Goal: Task Accomplishment & Management: Use online tool/utility

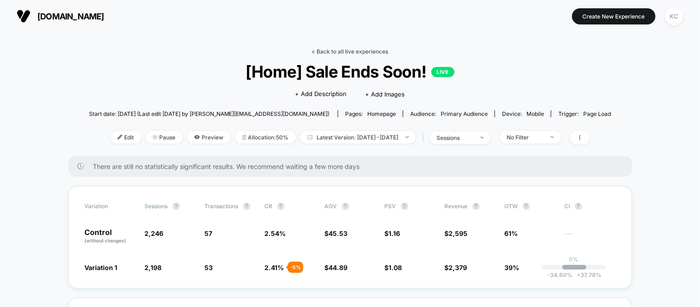
click at [318, 50] on link "< Back to all live experiences" at bounding box center [350, 51] width 77 height 7
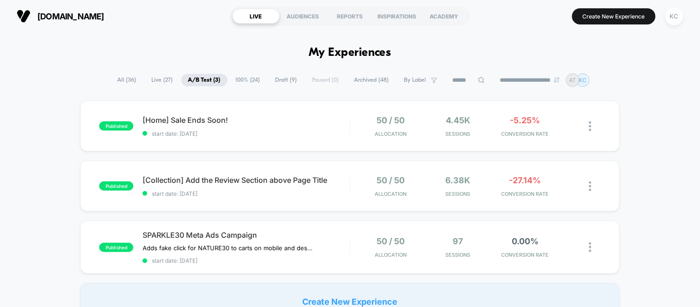
click at [253, 78] on span "100% ( 24 )" at bounding box center [248, 80] width 38 height 12
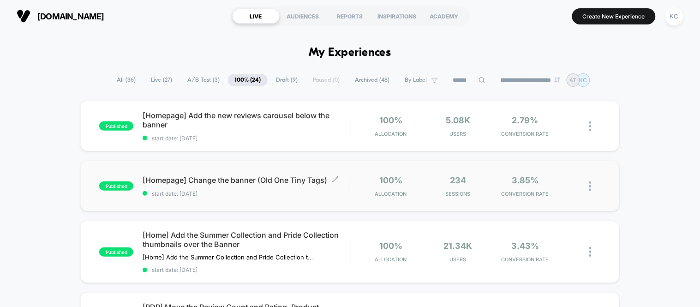
click at [269, 185] on div "[Homepage] Change the banner (Old One Tiny Tags) Click to edit experience detai…" at bounding box center [246, 186] width 207 height 22
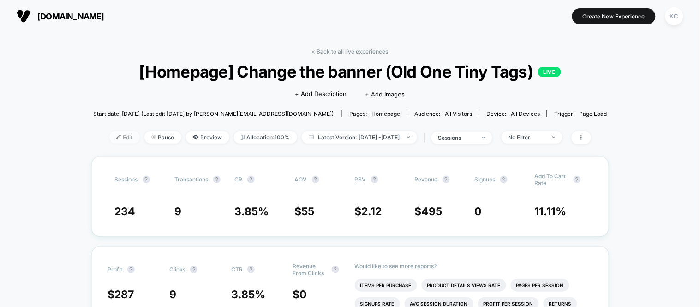
click at [111, 142] on span "Edit" at bounding box center [124, 137] width 30 height 12
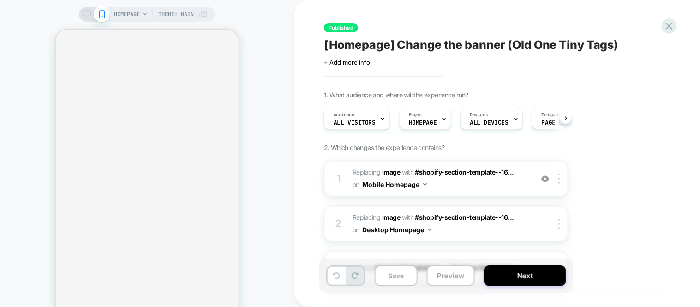
scroll to position [0, 0]
click at [682, 256] on div "Published [Homepage] Change the banner (Old One Tiny Tags) Click to edit experi…" at bounding box center [497, 153] width 406 height 307
click at [491, 183] on span "#_loomi_addon_1710210980847_dup1754239049 Replacing Image WITH #shopify-section…" at bounding box center [441, 178] width 176 height 25
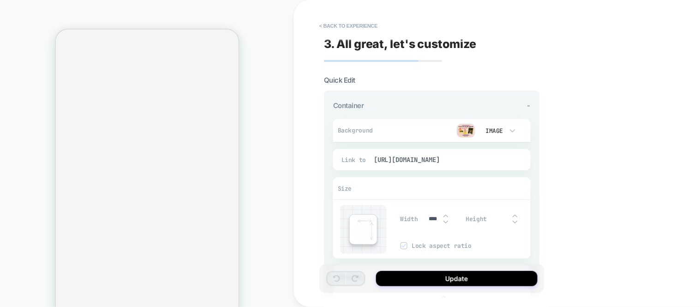
scroll to position [20, 0]
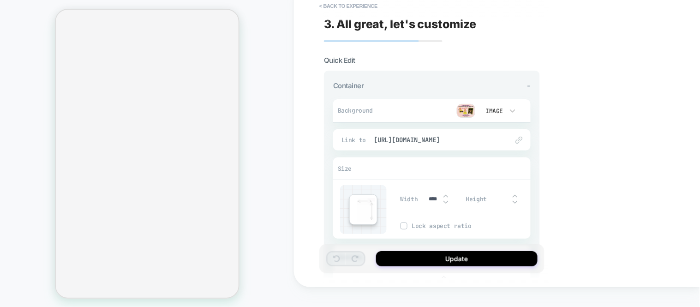
click at [468, 108] on img at bounding box center [466, 111] width 18 height 14
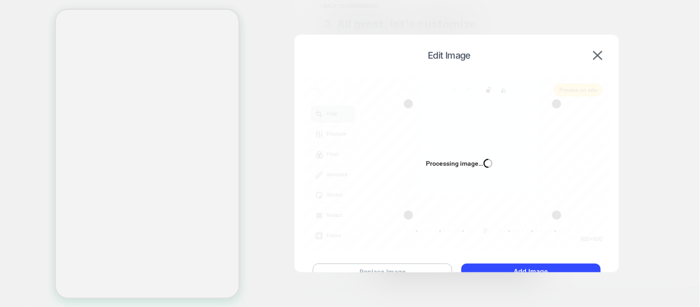
click at [396, 268] on button "Replace Image" at bounding box center [383, 272] width 140 height 16
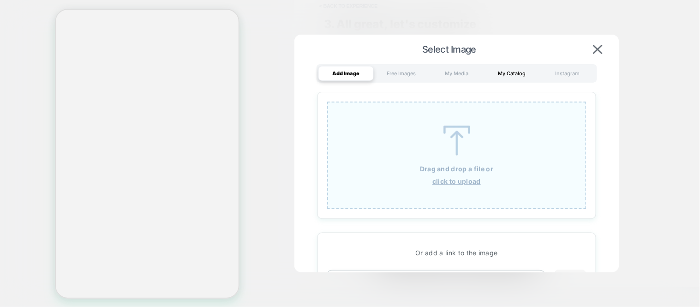
click at [495, 66] on div "My Catalog" at bounding box center [512, 73] width 55 height 15
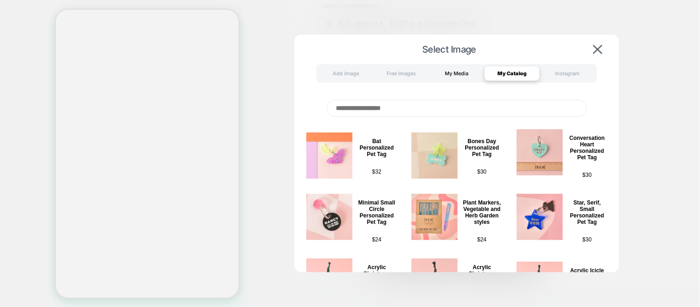
click at [460, 71] on div "My Media" at bounding box center [456, 73] width 55 height 15
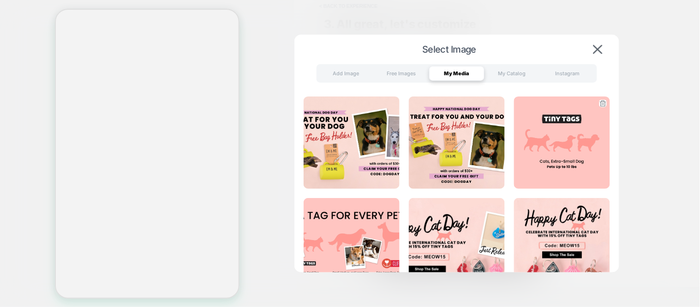
click at [569, 141] on img at bounding box center [562, 143] width 96 height 92
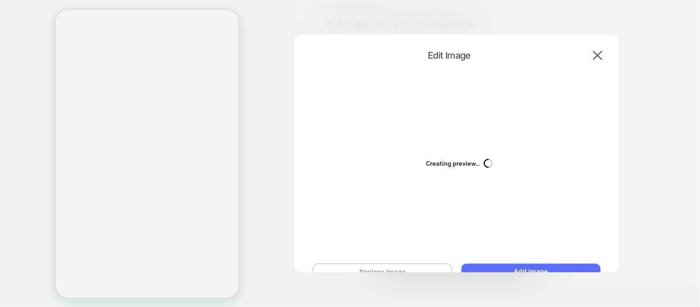
click at [537, 266] on button "Add Image" at bounding box center [531, 271] width 139 height 15
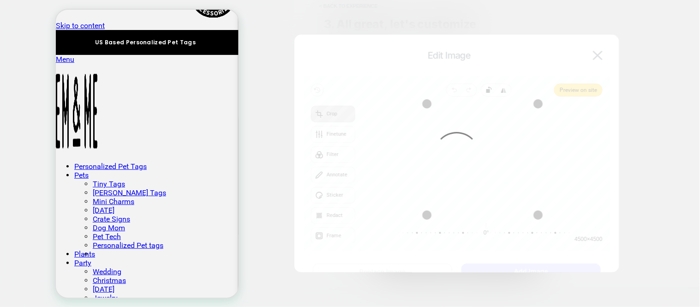
scroll to position [0, 0]
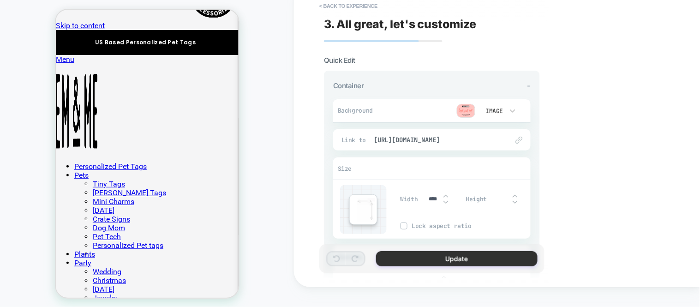
click at [449, 257] on button "Update" at bounding box center [457, 258] width 162 height 15
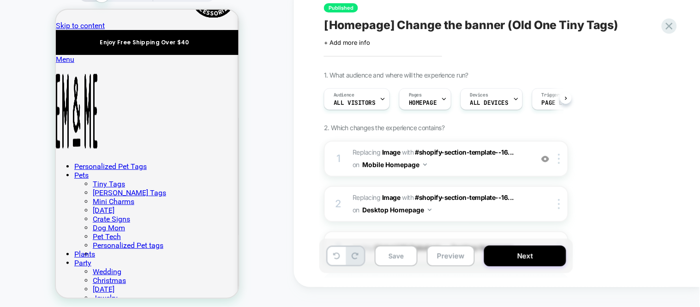
scroll to position [0, 0]
click at [460, 169] on span "#_loomi_addon_1710210980847_dup1754239049 Replacing Image WITH #shopify-section…" at bounding box center [441, 158] width 176 height 25
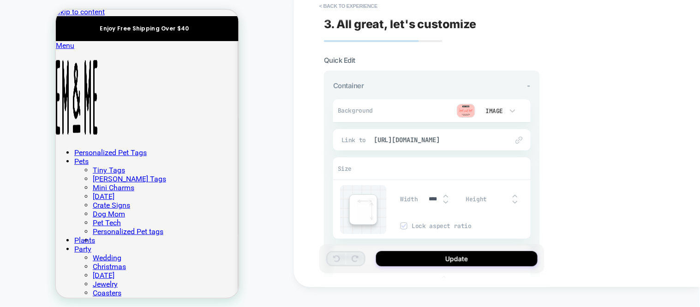
scroll to position [63, 0]
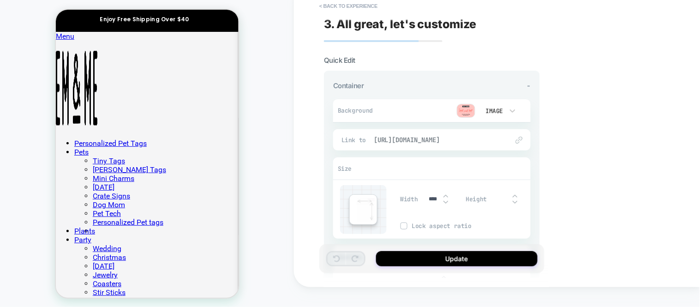
click at [473, 139] on span "[URL][DOMAIN_NAME]" at bounding box center [437, 140] width 126 height 8
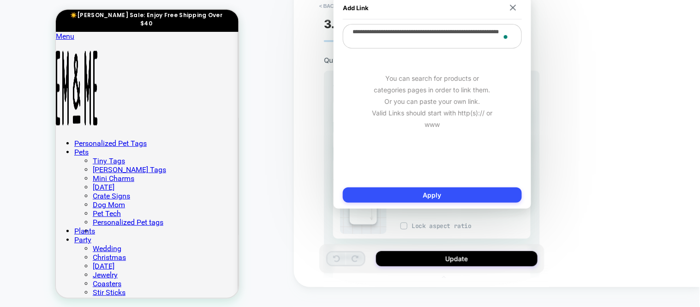
click at [432, 39] on textarea "**********" at bounding box center [432, 36] width 179 height 24
paste textarea "To enrich screen reader interactions, please activate Accessibility in Grammarl…"
type textarea "*"
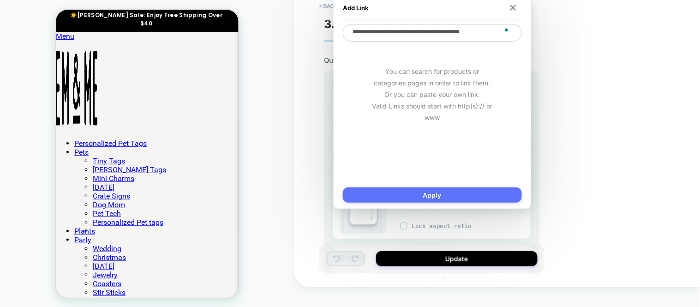
type textarea "**********"
click at [468, 191] on button "Apply" at bounding box center [432, 194] width 179 height 15
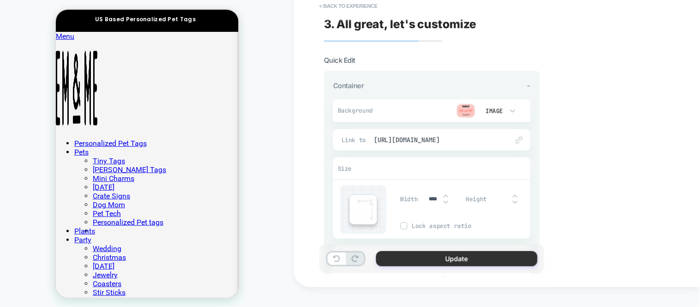
click at [483, 261] on button "Update" at bounding box center [457, 258] width 162 height 15
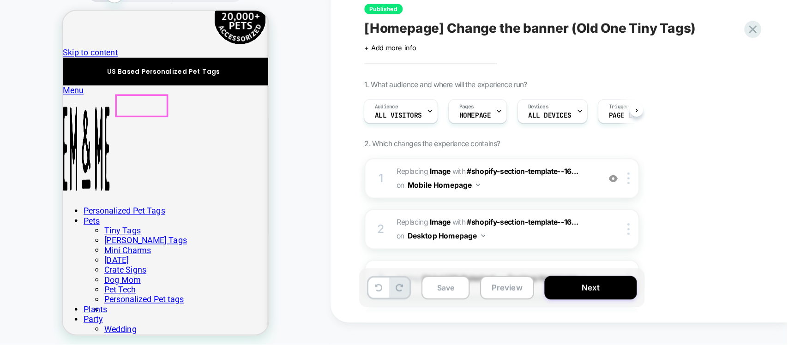
scroll to position [0, 0]
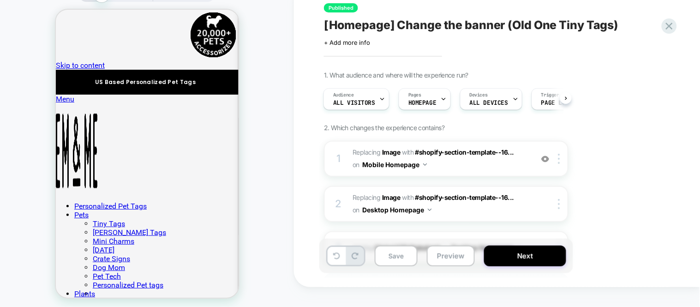
click at [93, 1] on div "HOMEPAGE Theme: MAIN" at bounding box center [147, 146] width 294 height 314
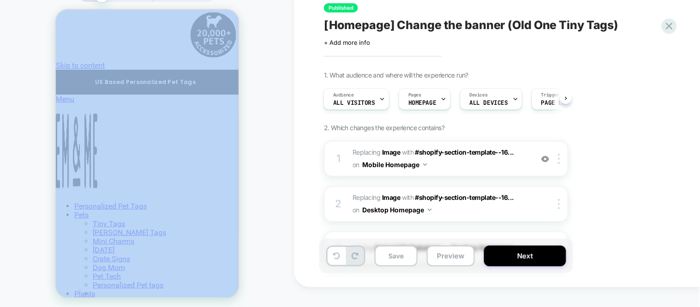
drag, startPoint x: 100, startPoint y: 1, endPoint x: 85, endPoint y: 3, distance: 14.5
click at [68, 0] on div "HOMEPAGE Theme: MAIN" at bounding box center [147, 146] width 294 height 314
click at [92, 0] on html "HOMEPAGE Theme: MAIN Published [Homepage] Change the banner (Old One Tiny Tags)…" at bounding box center [350, 153] width 700 height 307
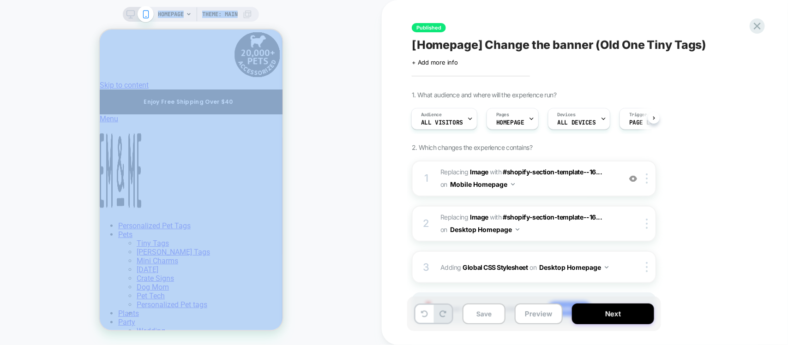
click at [138, 17] on span at bounding box center [146, 14] width 16 height 16
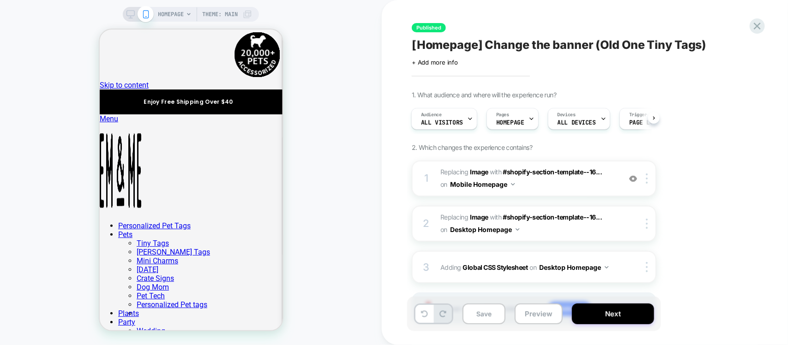
click at [135, 17] on div at bounding box center [139, 14] width 24 height 8
click at [128, 17] on icon at bounding box center [131, 14] width 8 height 8
click at [128, 17] on div "HOMEPAGE Theme: MAIN" at bounding box center [191, 172] width 382 height 327
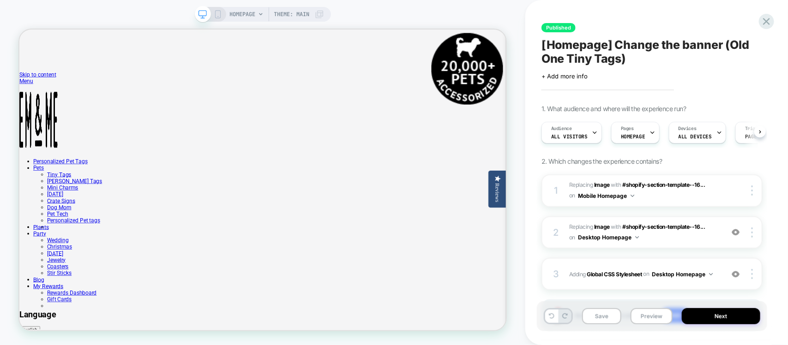
scroll to position [0, 0]
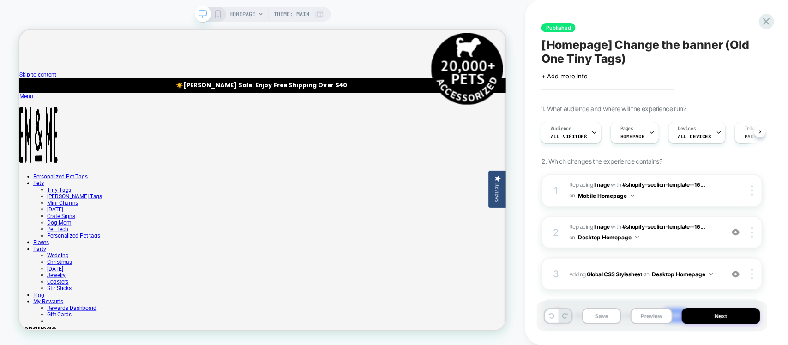
click at [524, 232] on div "HOMEPAGE Theme: MAIN" at bounding box center [262, 172] width 525 height 327
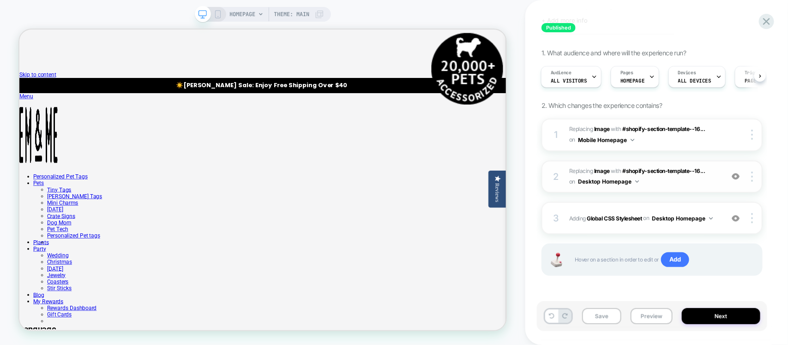
click at [668, 190] on div "2 #_loomi_addon_1710211086550_dup1754239049 Replacing Image WITH #shopify-secti…" at bounding box center [652, 177] width 221 height 33
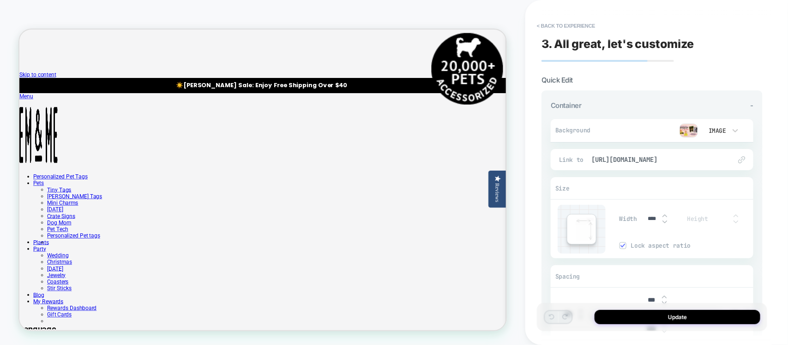
scroll to position [18, 0]
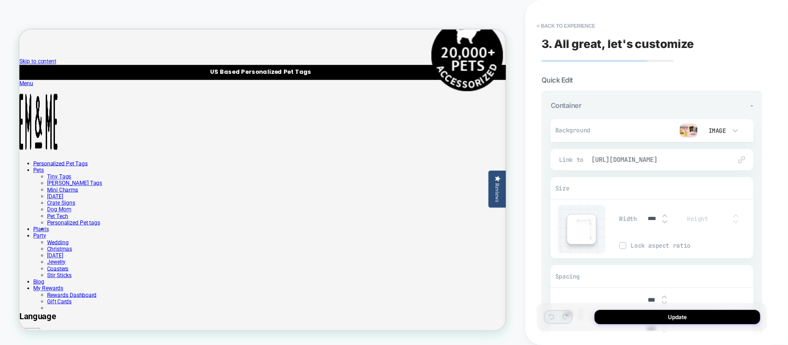
click at [693, 158] on span "[URL][DOMAIN_NAME]" at bounding box center [657, 160] width 131 height 8
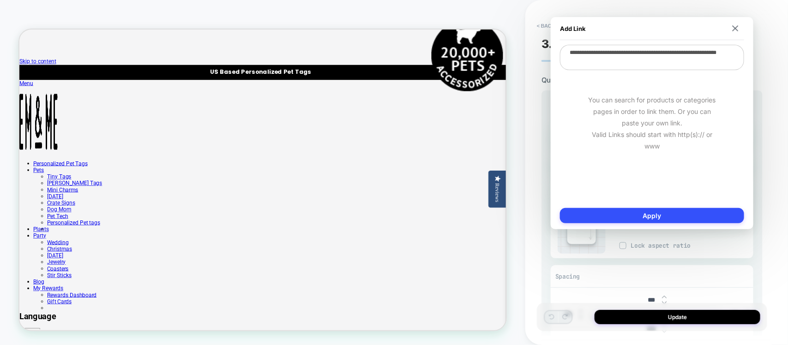
scroll to position [0, 0]
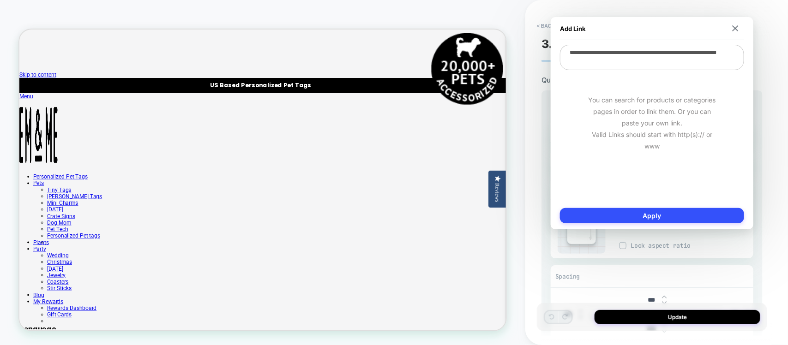
click at [658, 70] on textarea "**********" at bounding box center [652, 57] width 184 height 25
paste textarea "To enrich screen reader interactions, please activate Accessibility in Grammarl…"
type textarea "*"
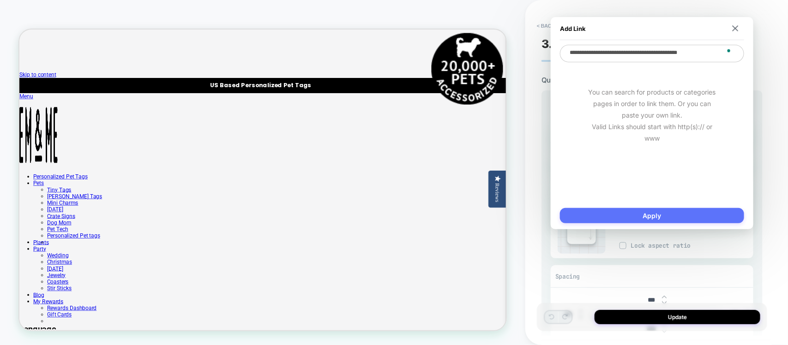
type textarea "**********"
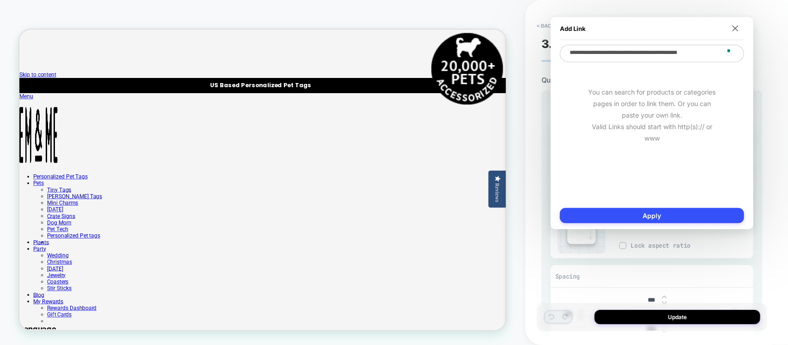
click at [651, 212] on button "Apply" at bounding box center [652, 215] width 184 height 15
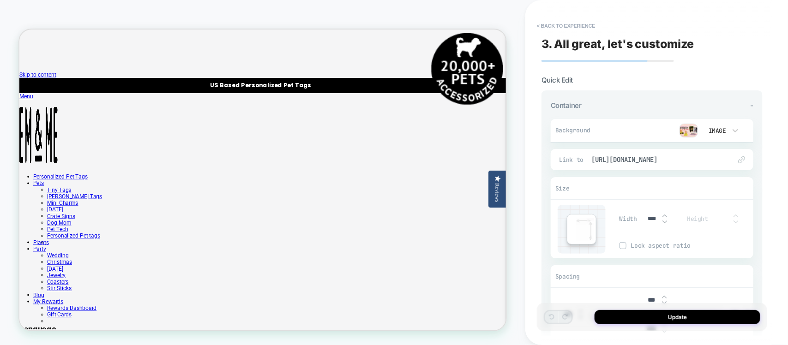
click at [684, 128] on img at bounding box center [689, 131] width 18 height 14
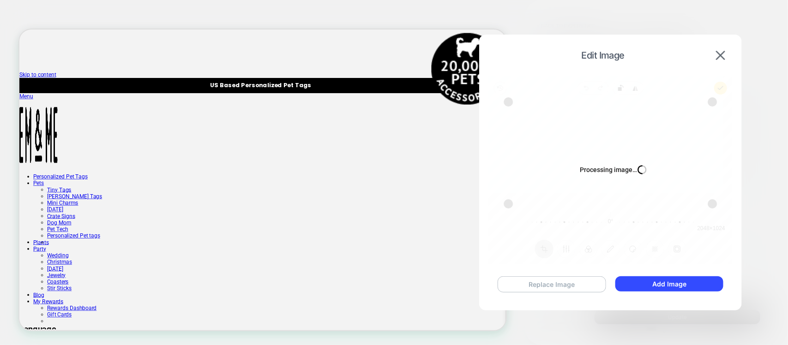
click at [568, 284] on button "Replace Image" at bounding box center [552, 285] width 109 height 16
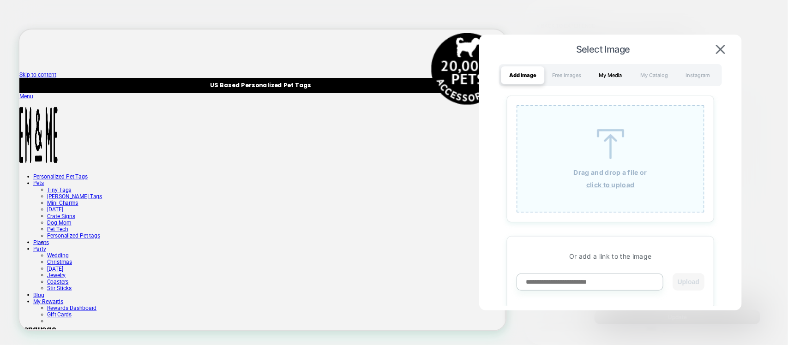
click at [606, 80] on div "My Media" at bounding box center [611, 75] width 44 height 18
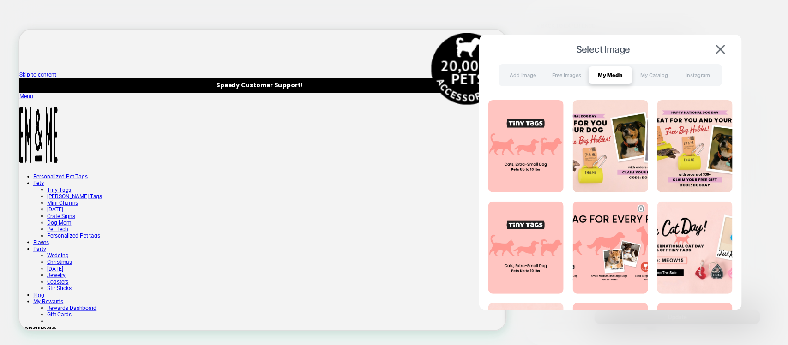
click at [598, 248] on img at bounding box center [610, 248] width 75 height 92
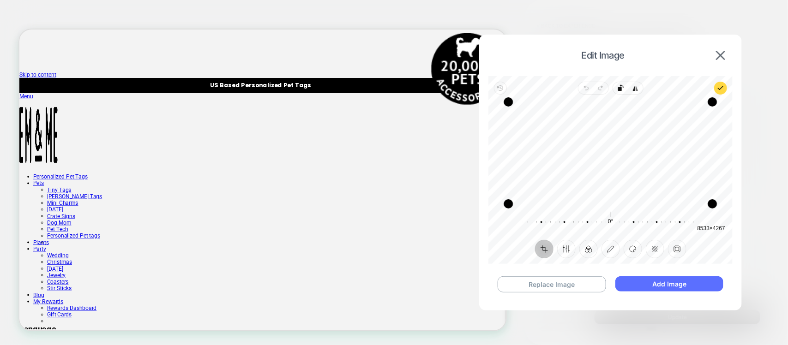
click at [630, 281] on button "Add Image" at bounding box center [670, 284] width 108 height 15
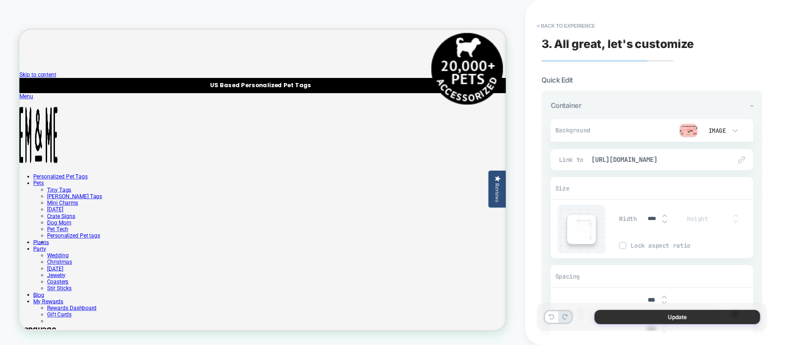
click at [656, 307] on button "Update" at bounding box center [678, 317] width 166 height 14
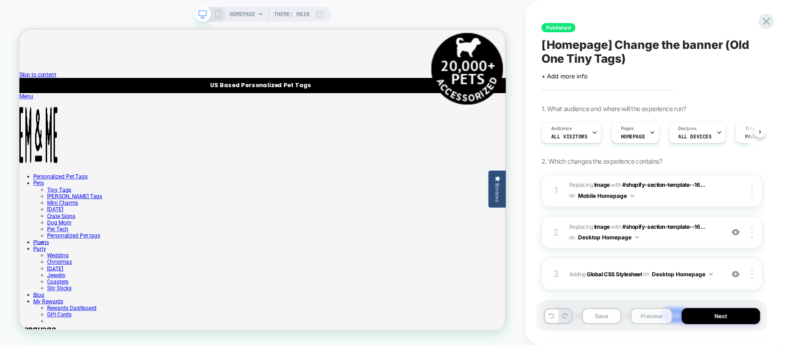
scroll to position [0, 0]
click at [602, 307] on button "Save" at bounding box center [601, 316] width 39 height 16
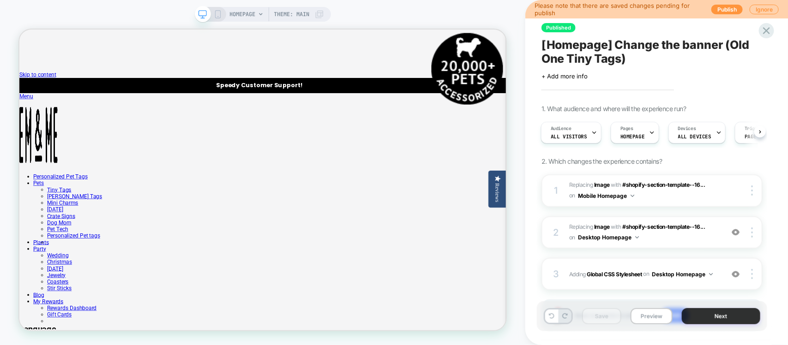
click at [700, 307] on button "Next" at bounding box center [721, 316] width 78 height 16
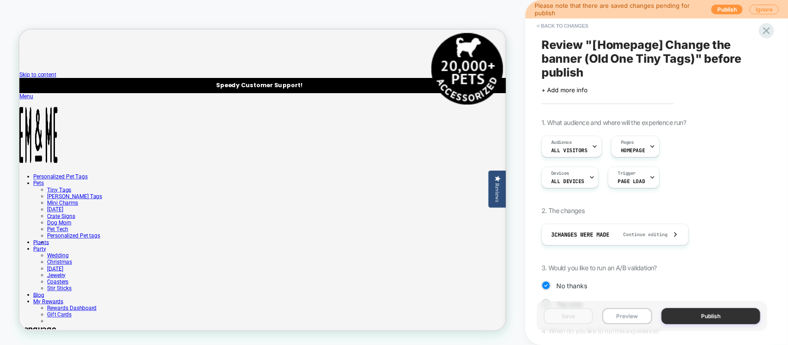
click at [694, 307] on button "Publish" at bounding box center [711, 316] width 99 height 16
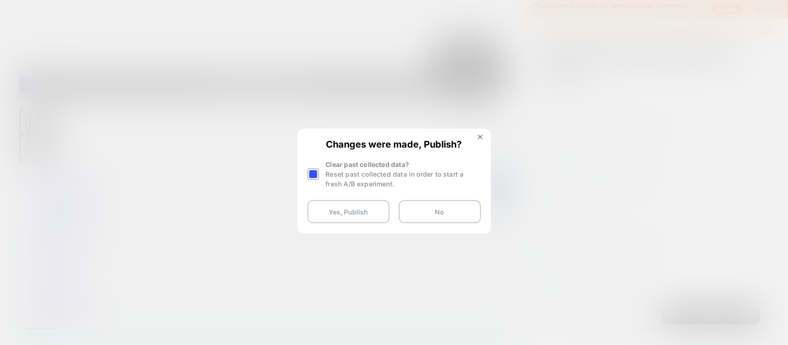
click at [314, 173] on div at bounding box center [314, 175] width 12 height 12
click at [336, 208] on button "Yes, Publish" at bounding box center [349, 211] width 82 height 23
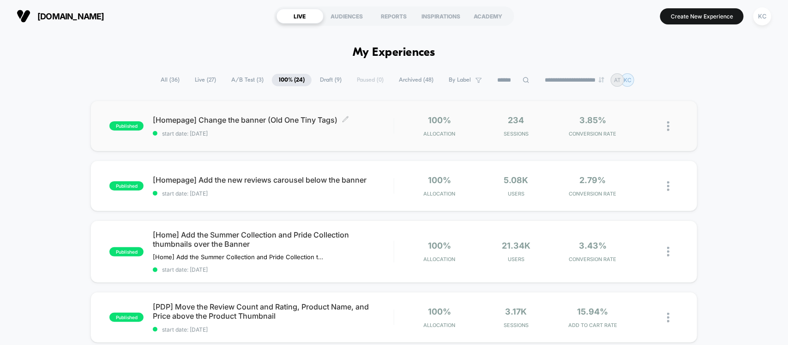
click at [296, 135] on span "start date: [DATE]" at bounding box center [273, 133] width 241 height 7
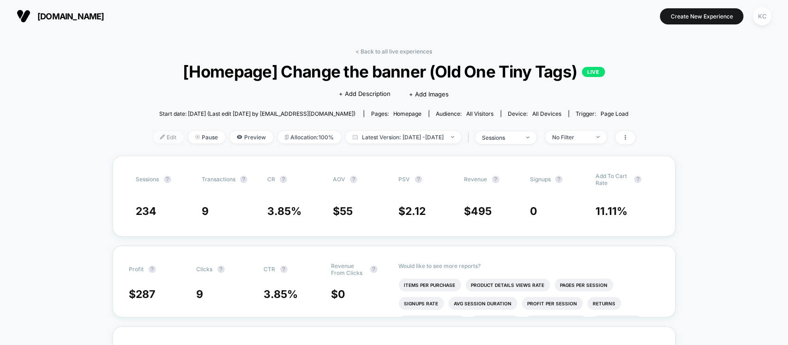
click at [160, 135] on img at bounding box center [162, 137] width 5 height 5
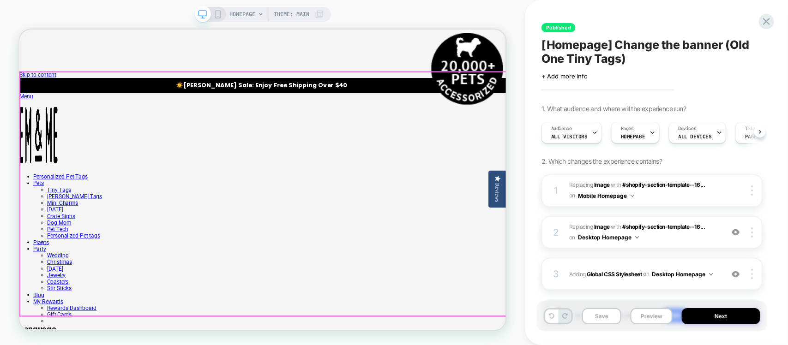
scroll to position [0, 0]
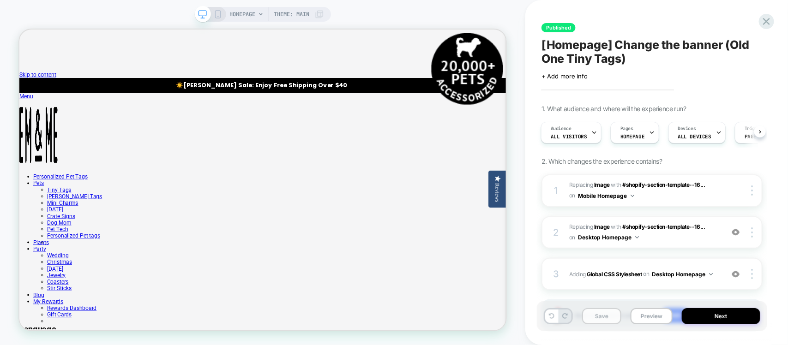
click at [587, 307] on button "Save" at bounding box center [601, 316] width 39 height 16
click at [700, 307] on button "Next" at bounding box center [721, 316] width 78 height 16
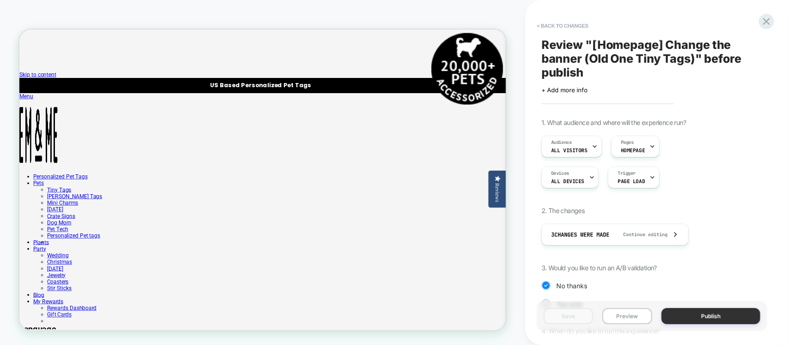
click at [700, 307] on button "Publish" at bounding box center [711, 316] width 99 height 16
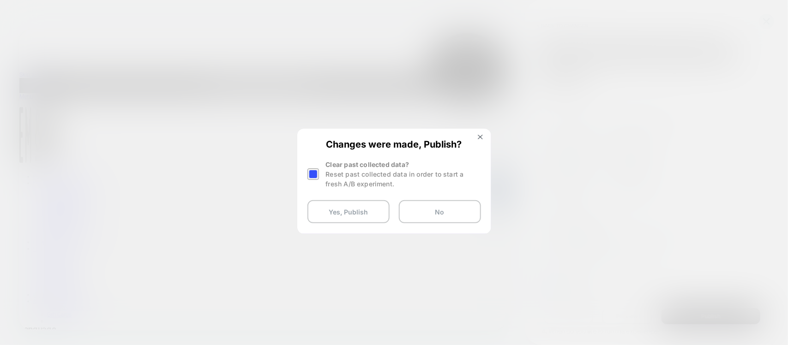
click at [311, 176] on div at bounding box center [314, 175] width 12 height 12
click at [329, 216] on button "Yes, Publish" at bounding box center [349, 211] width 82 height 23
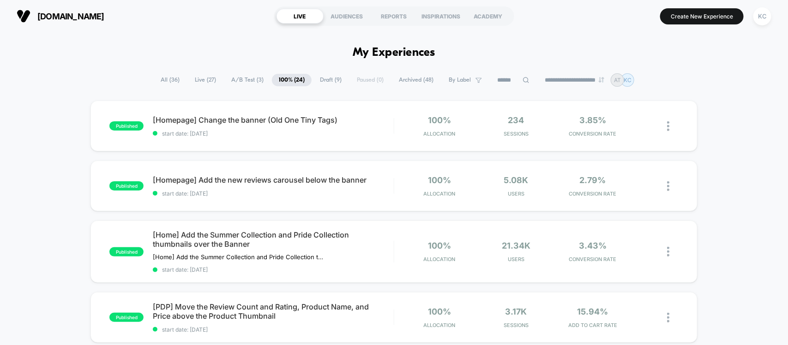
click at [330, 78] on span "Draft ( 9 )" at bounding box center [331, 80] width 36 height 12
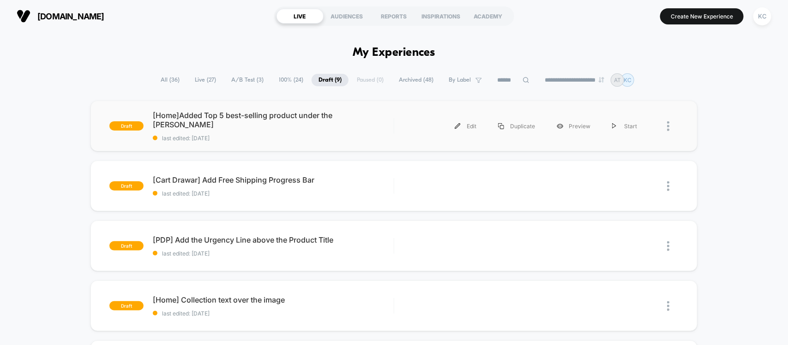
click at [303, 139] on div "draft [Home]Added Top 5 best-selling product under the [PERSON_NAME] last edite…" at bounding box center [394, 126] width 607 height 51
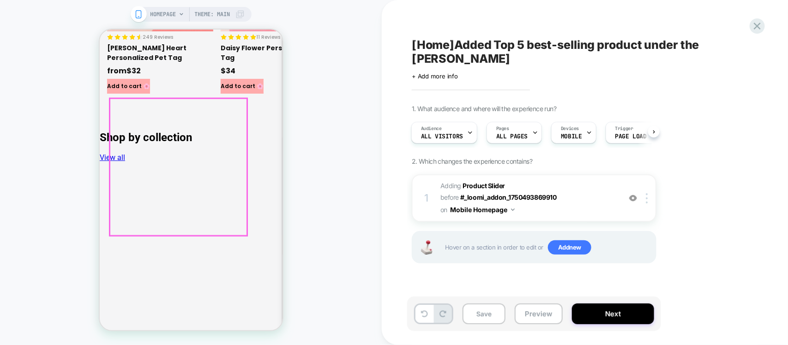
scroll to position [2193, 0]
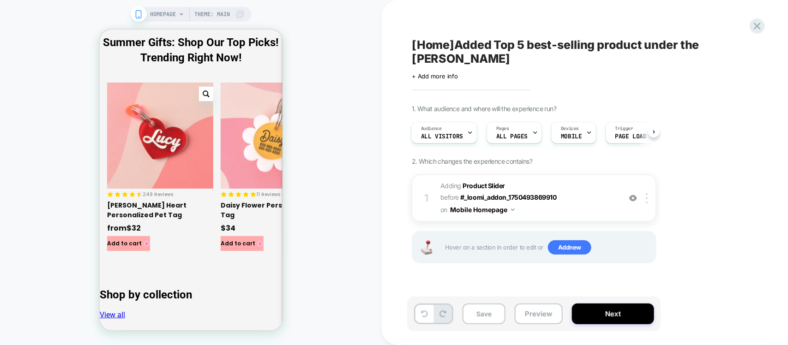
click at [700, 33] on div "[Home]Added Top 5 best-selling product under the [PERSON_NAME] Click to edit ex…" at bounding box center [585, 172] width 406 height 345
click at [700, 20] on icon at bounding box center [757, 26] width 12 height 12
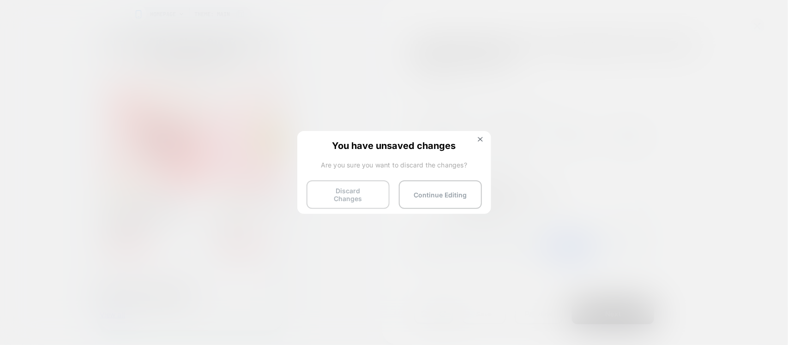
click at [366, 199] on button "Discard Changes" at bounding box center [348, 195] width 83 height 29
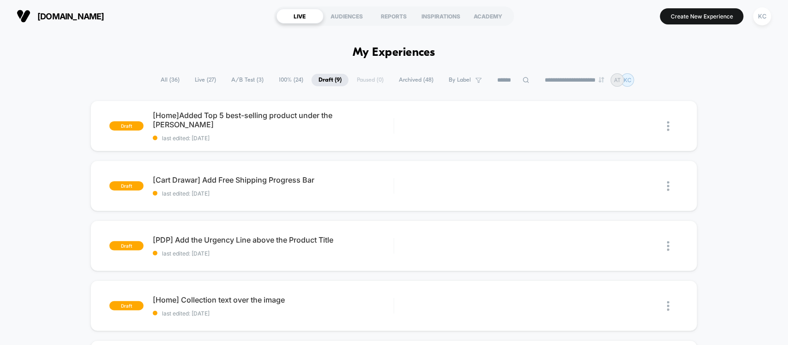
click at [259, 82] on span "A/B Test ( 3 )" at bounding box center [247, 80] width 46 height 12
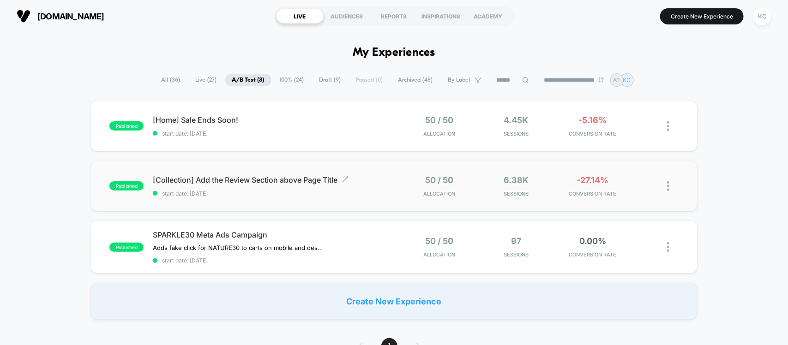
click at [303, 194] on span "start date: [DATE]" at bounding box center [273, 193] width 241 height 7
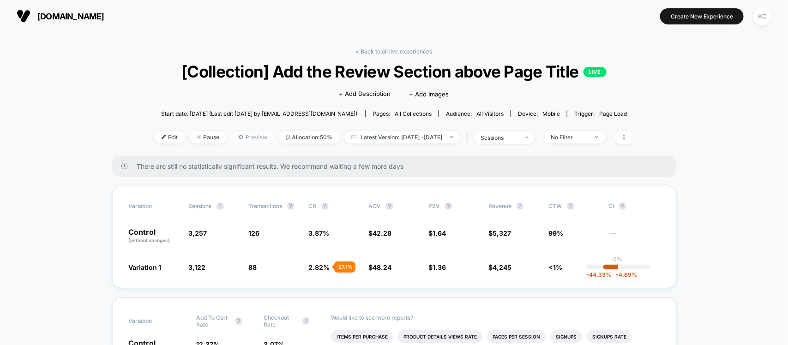
click at [234, 136] on span "Preview" at bounding box center [252, 137] width 43 height 12
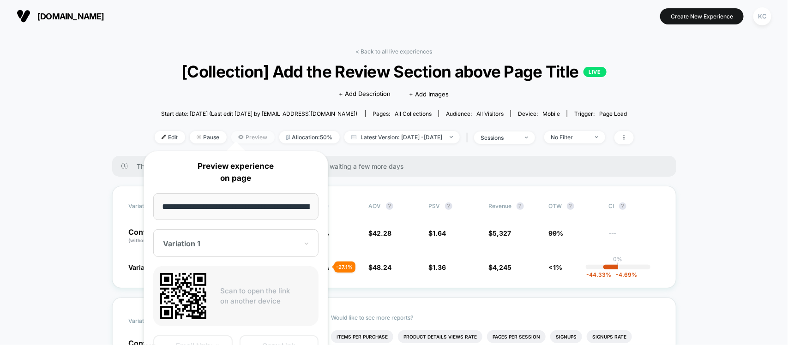
scroll to position [0, 55]
click at [161, 98] on div "< Back to all live experiences [Collection] Add the Review Section above Page T…" at bounding box center [394, 102] width 479 height 108
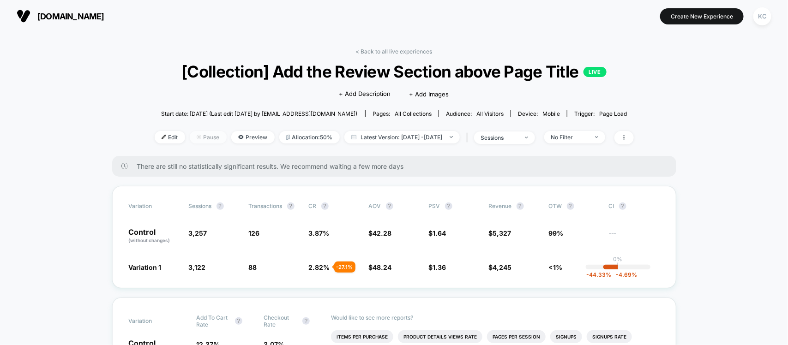
click at [195, 133] on span "Pause" at bounding box center [208, 137] width 37 height 12
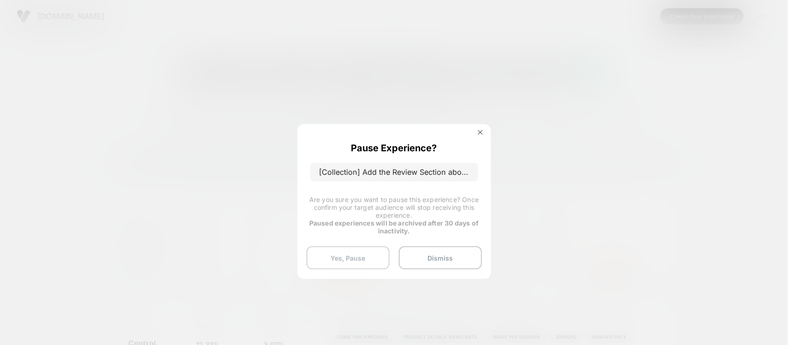
click at [375, 266] on button "Yes, Pause" at bounding box center [348, 258] width 83 height 23
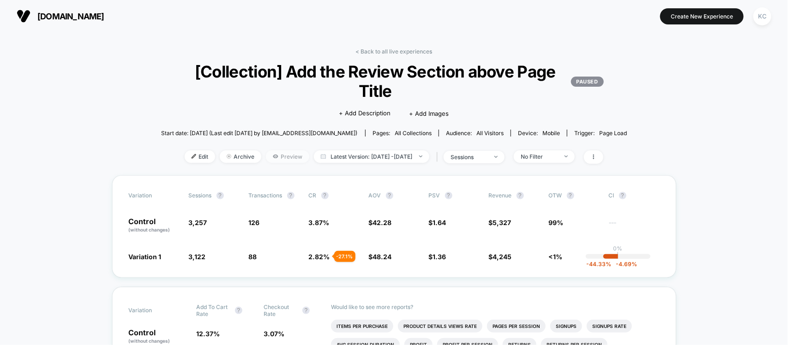
click at [274, 160] on span "Preview" at bounding box center [287, 157] width 43 height 12
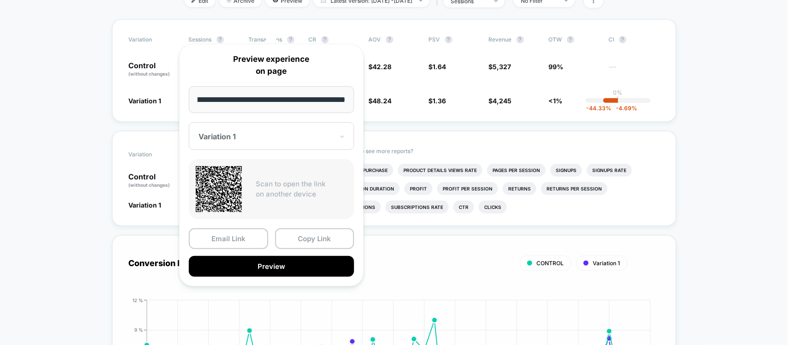
scroll to position [173, 0]
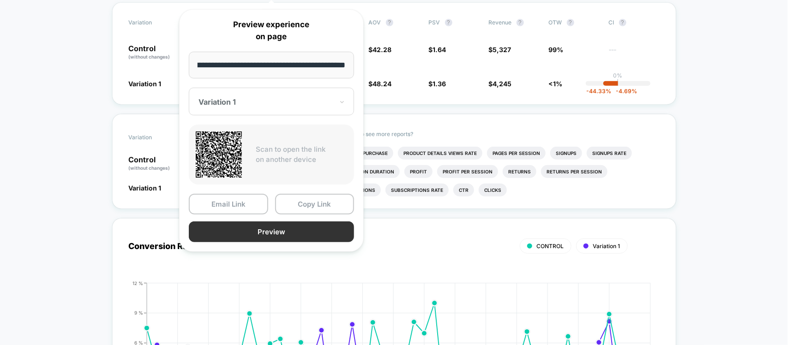
click at [318, 229] on button "Preview" at bounding box center [271, 232] width 165 height 21
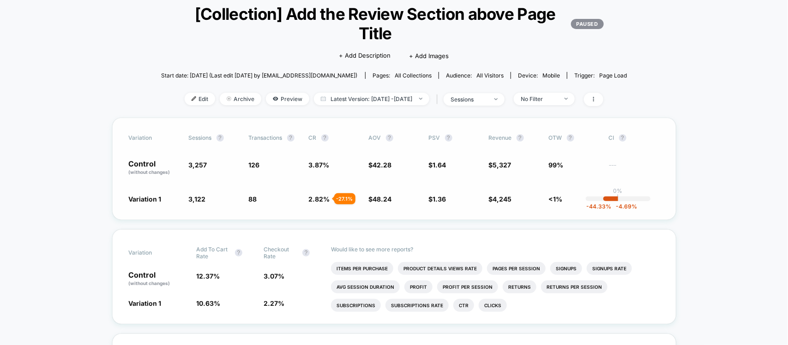
scroll to position [0, 0]
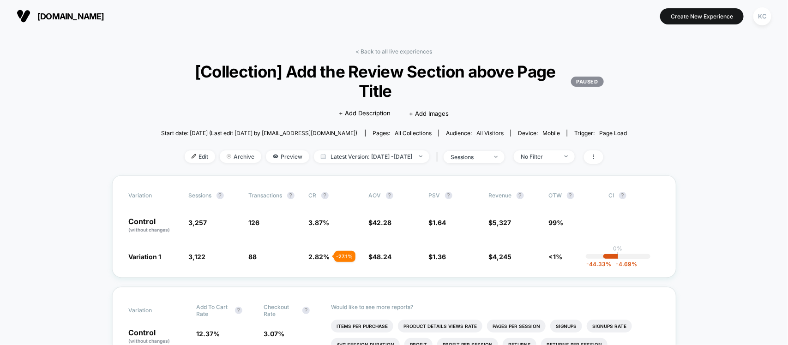
click at [354, 54] on div "< Back to all live experiences [Collection] Add the Review Section above Page T…" at bounding box center [394, 111] width 466 height 127
click at [358, 51] on link "< Back to all live experiences" at bounding box center [394, 51] width 77 height 7
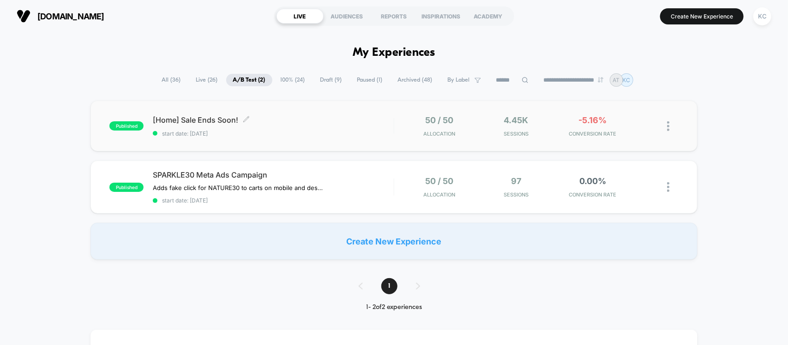
click at [300, 128] on div "[Home] Sale Ends Soon! Click to edit experience details Click to edit experienc…" at bounding box center [273, 126] width 241 height 22
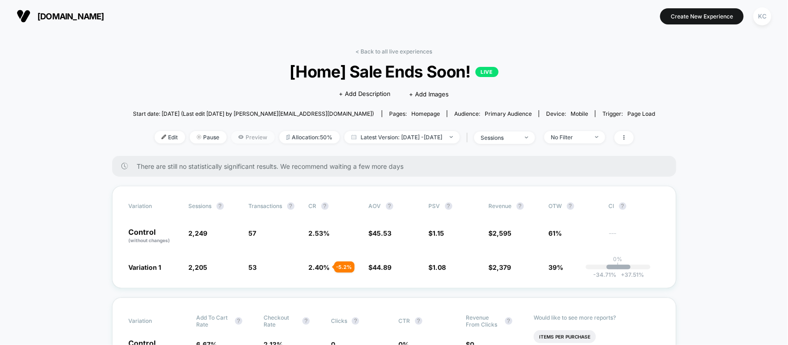
click at [234, 141] on span "Preview" at bounding box center [252, 137] width 43 height 12
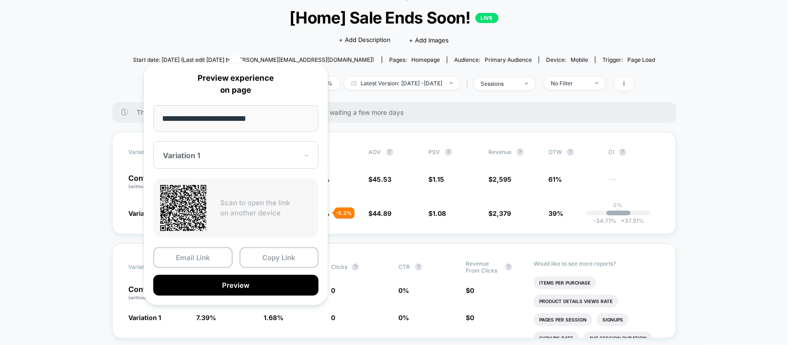
scroll to position [115, 0]
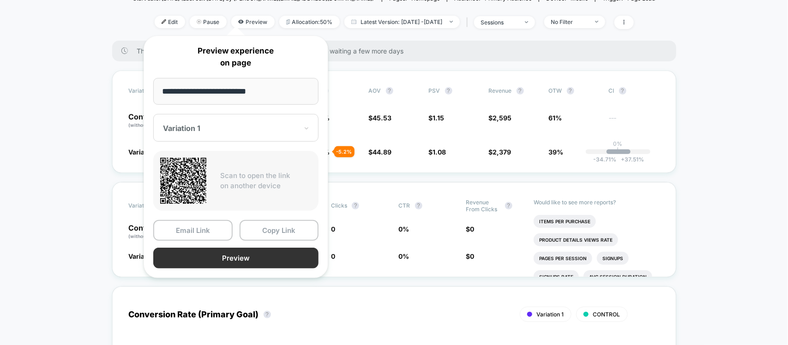
click at [231, 258] on button "Preview" at bounding box center [235, 258] width 165 height 21
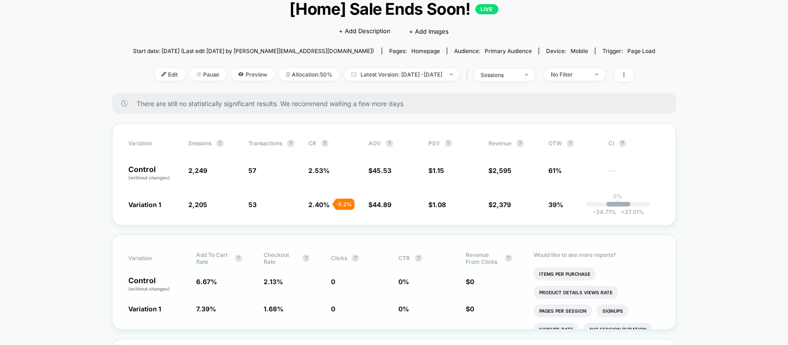
scroll to position [0, 0]
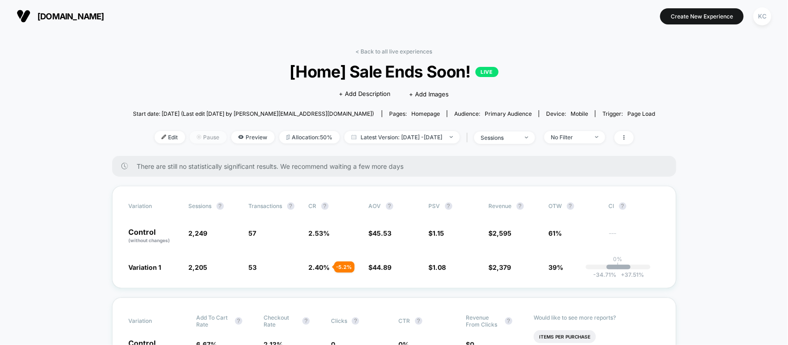
click at [200, 139] on span "Pause" at bounding box center [208, 137] width 37 height 12
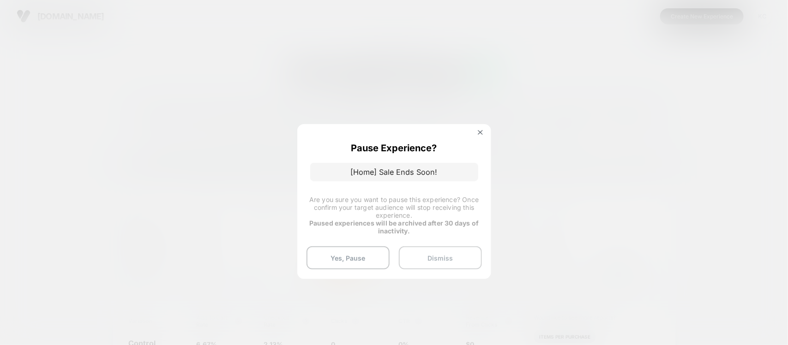
click at [472, 262] on button "Dismiss" at bounding box center [440, 258] width 83 height 23
